Goal: Find specific page/section

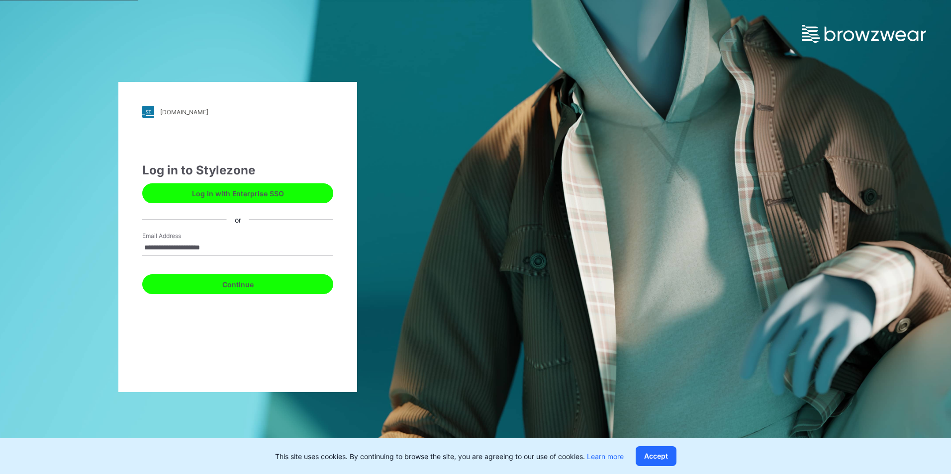
click at [275, 290] on button "Continue" at bounding box center [237, 285] width 191 height 20
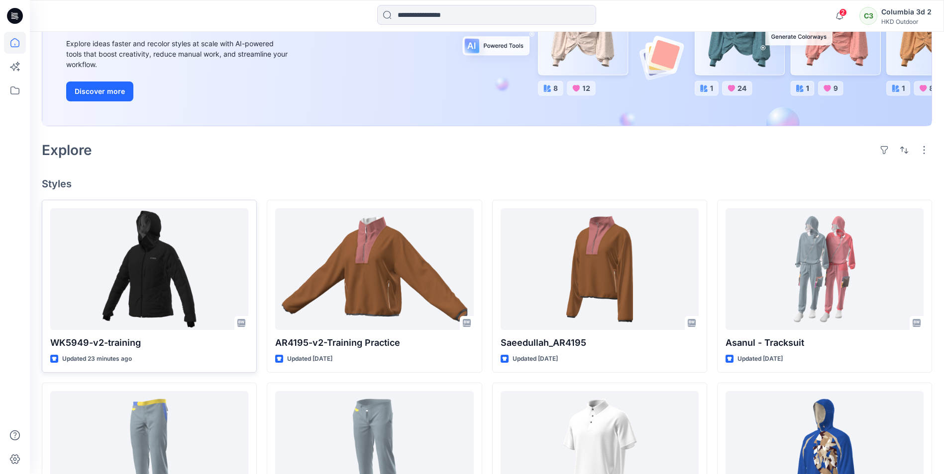
scroll to position [149, 0]
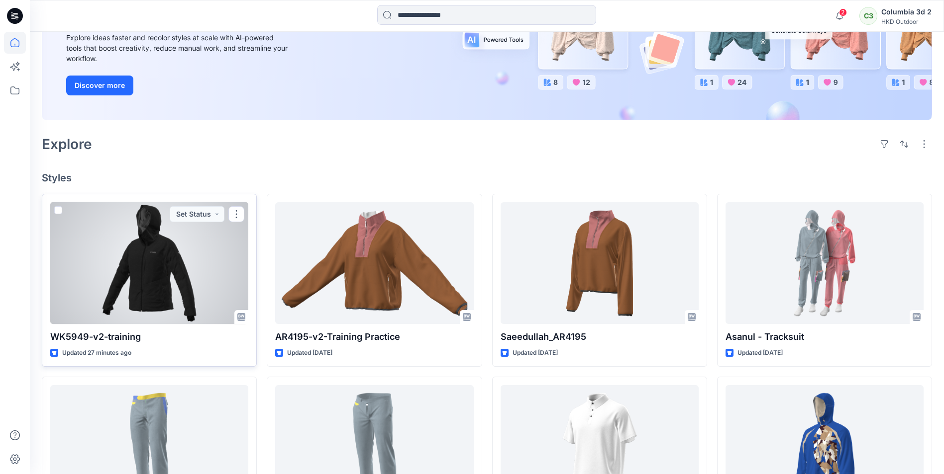
click at [170, 267] on div at bounding box center [149, 263] width 198 height 122
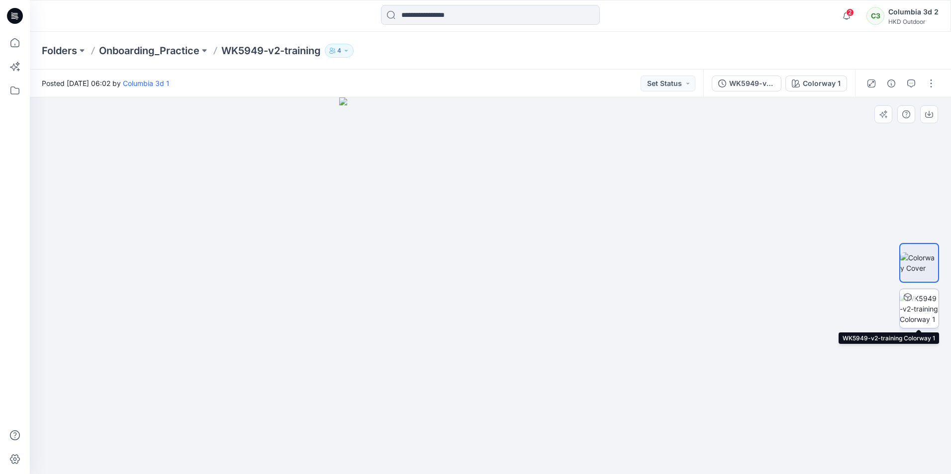
click at [910, 302] on div at bounding box center [908, 297] width 16 height 16
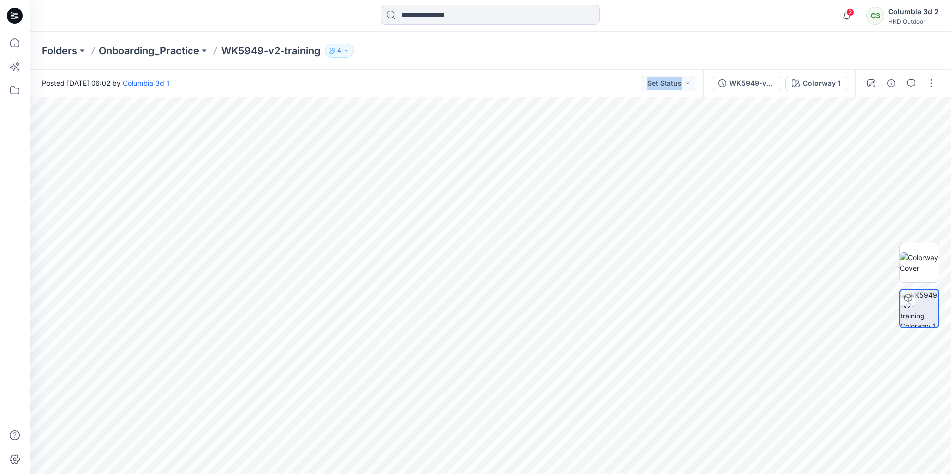
click at [509, 212] on div "Posted [DATE] 06:02 by Columbia 3d 1 Set Status WK5949-v2-training Colorway 1 C…" at bounding box center [490, 272] width 921 height 405
